Goal: Navigation & Orientation: Find specific page/section

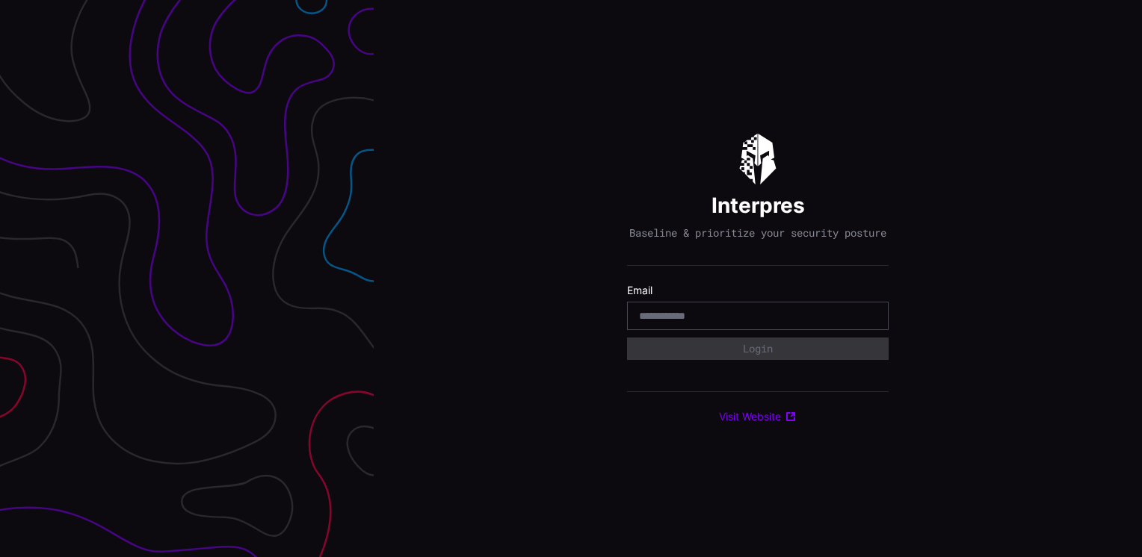
click at [761, 330] on div at bounding box center [758, 316] width 262 height 28
click at [762, 323] on input "email" at bounding box center [758, 315] width 238 height 13
type input "**********"
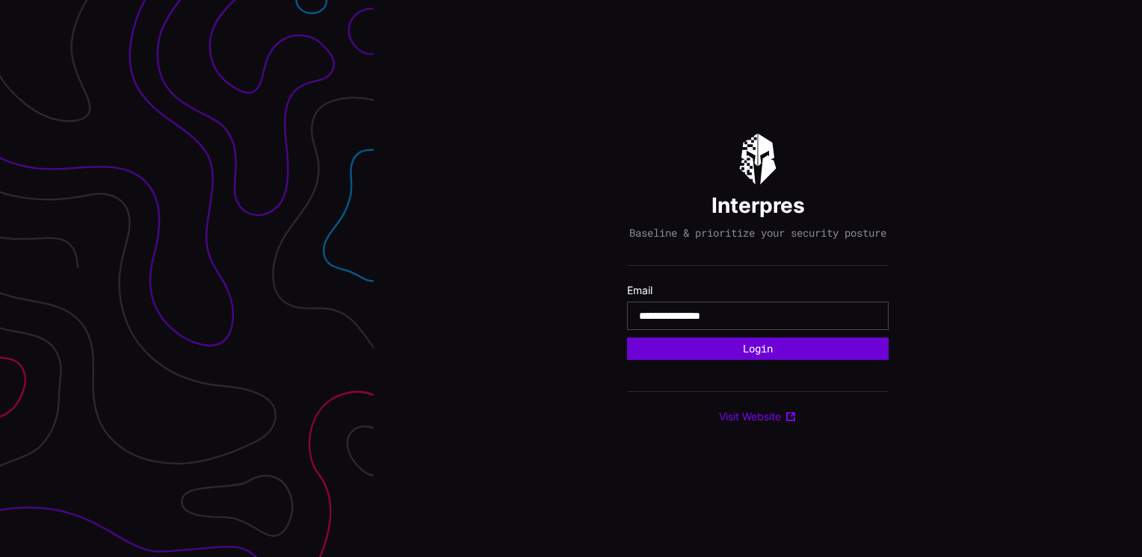
click at [778, 357] on button "Login" at bounding box center [758, 349] width 262 height 22
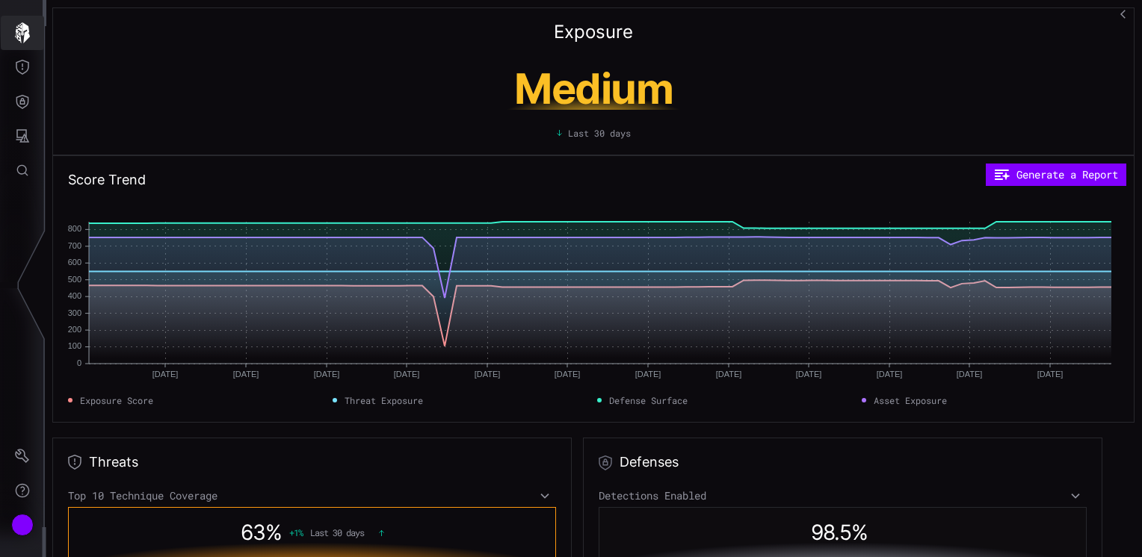
click at [28, 34] on icon "button" at bounding box center [22, 32] width 15 height 21
click at [18, 490] on icon "Help" at bounding box center [22, 490] width 15 height 15
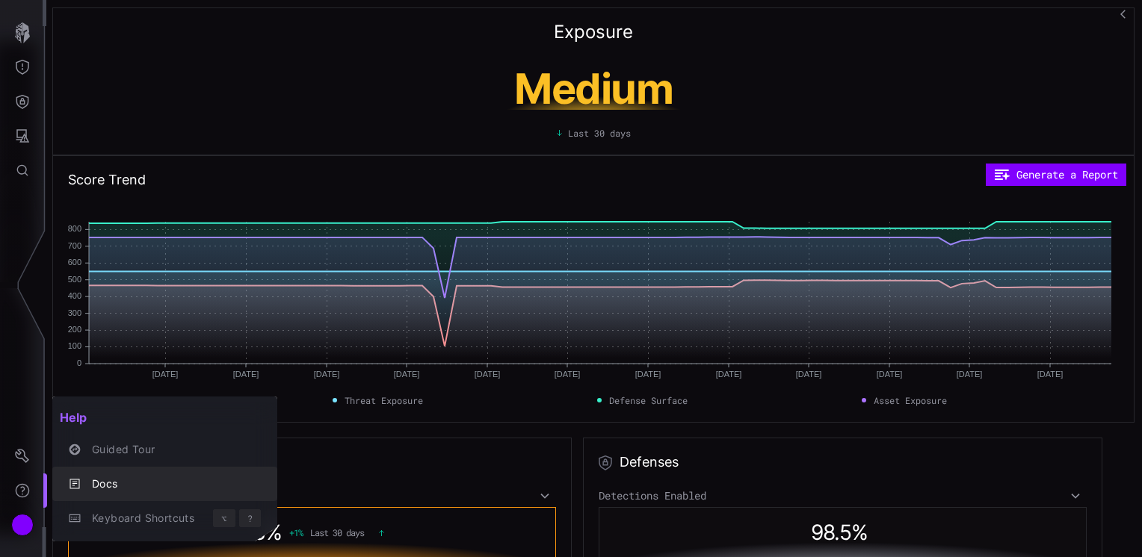
click at [123, 483] on div "Docs" at bounding box center [172, 484] width 176 height 19
